Goal: Task Accomplishment & Management: Manage account settings

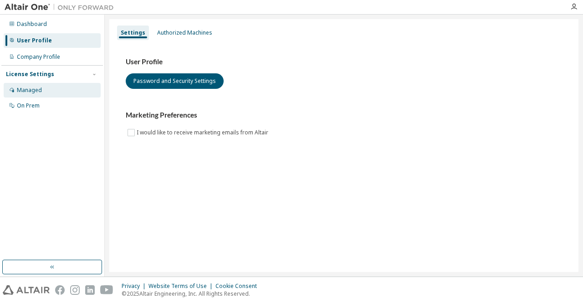
click at [56, 90] on div "Managed" at bounding box center [52, 90] width 97 height 15
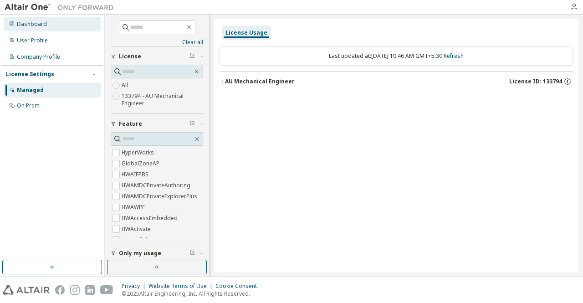
click at [33, 29] on div "Dashboard" at bounding box center [52, 24] width 97 height 15
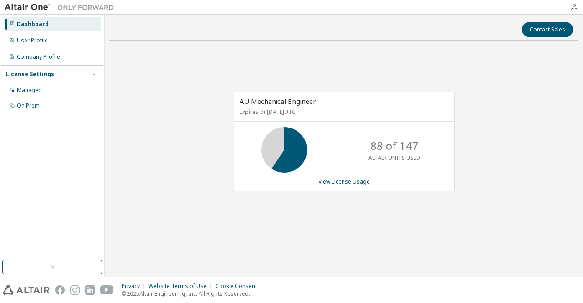
click at [493, 174] on div "AU Mechanical Engineer Expires on [DATE] UTC 88 of 147 ALTAIR UNITS USED View L…" at bounding box center [343, 146] width 469 height 197
click at [352, 183] on link "View License Usage" at bounding box center [343, 182] width 51 height 8
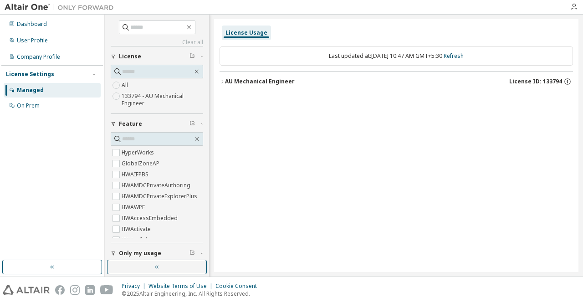
click at [223, 82] on icon "button" at bounding box center [222, 81] width 5 height 5
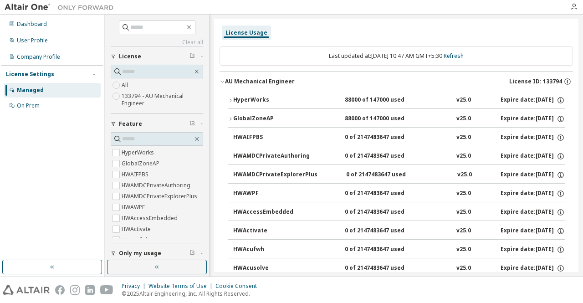
click at [231, 102] on icon "button" at bounding box center [230, 100] width 5 height 5
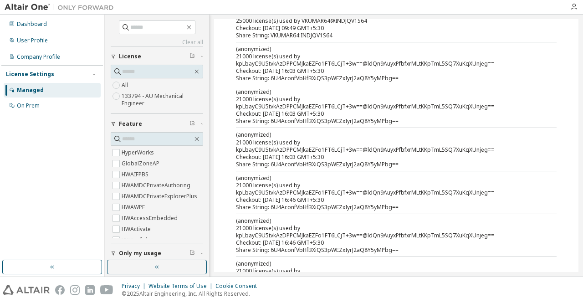
scroll to position [91, 0]
